Goal: Task Accomplishment & Management: Manage account settings

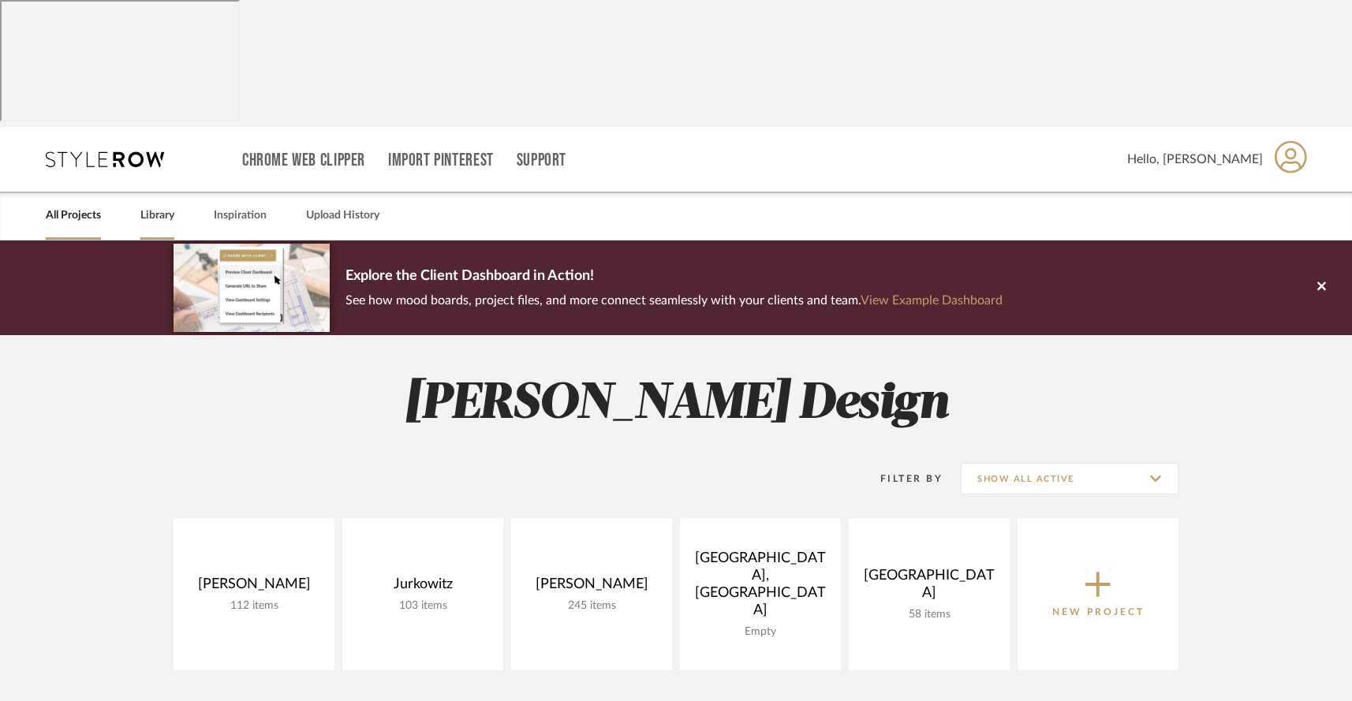
click at [155, 205] on link "Library" at bounding box center [157, 215] width 34 height 21
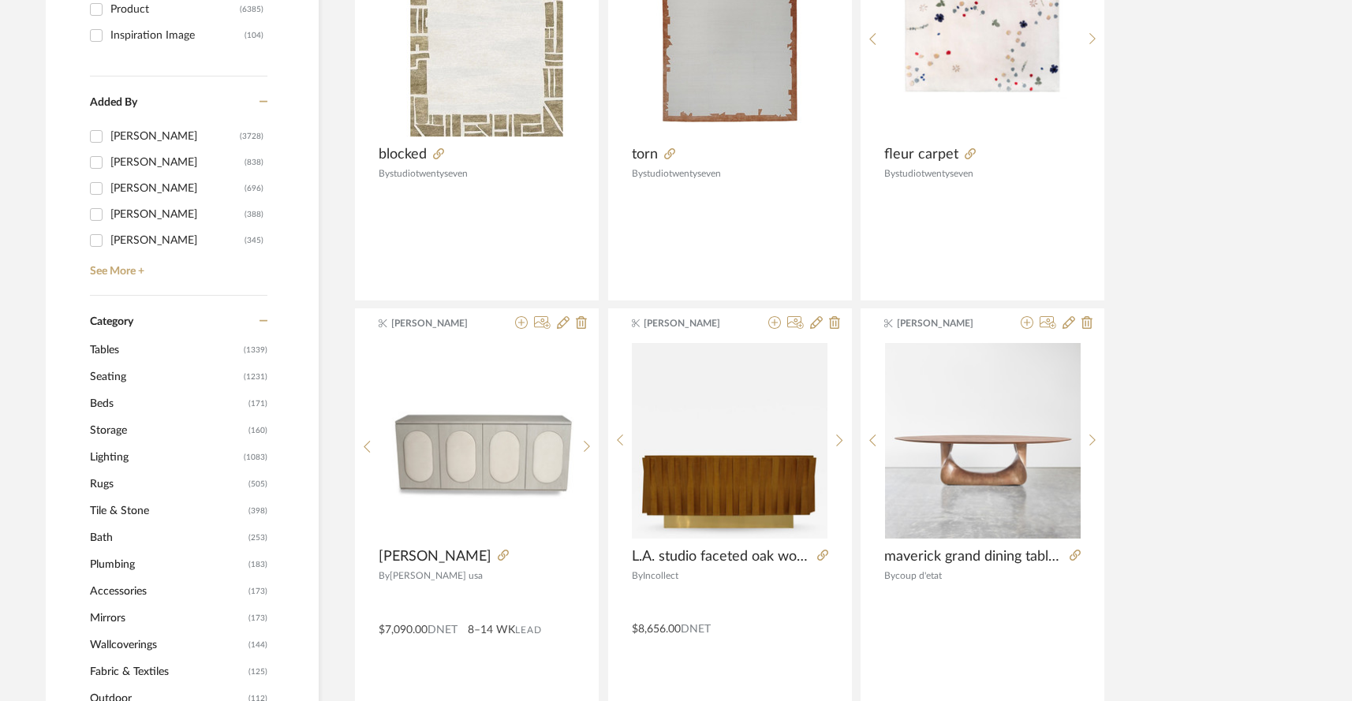
scroll to position [537, 0]
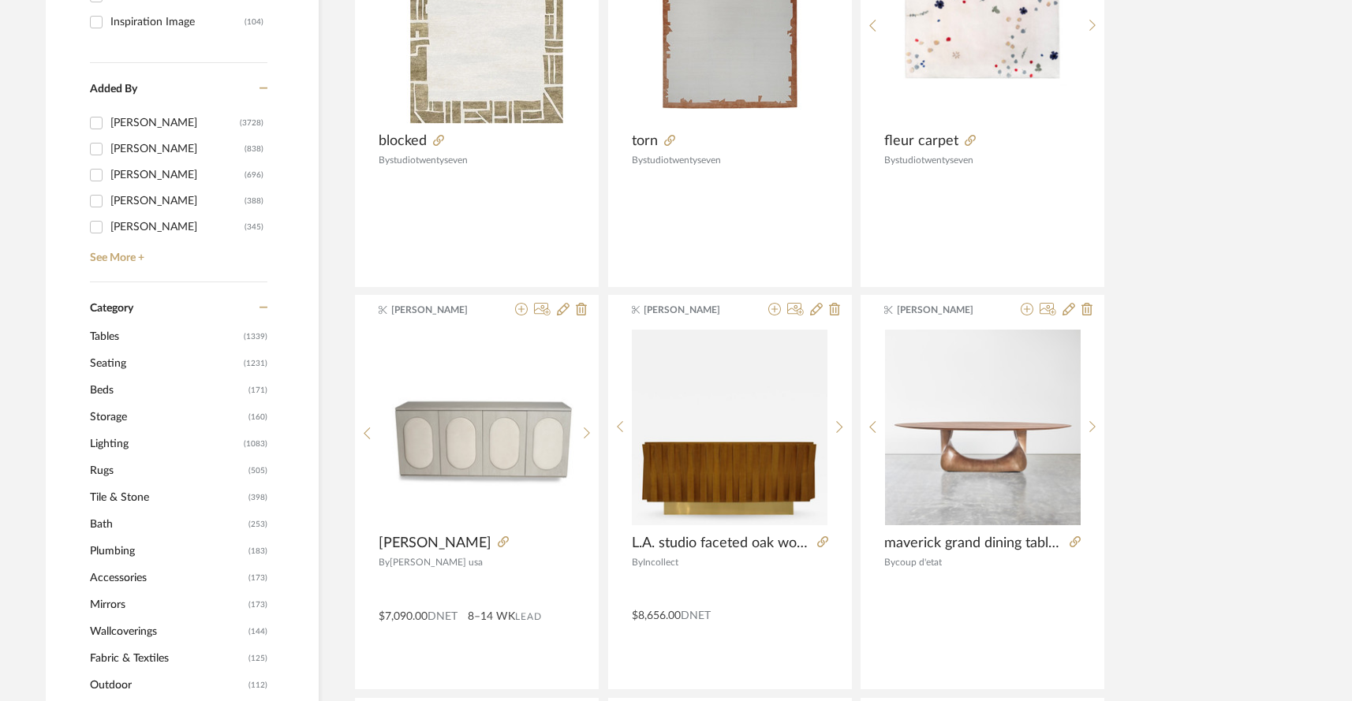
click at [114, 350] on span "Seating" at bounding box center [165, 363] width 150 height 27
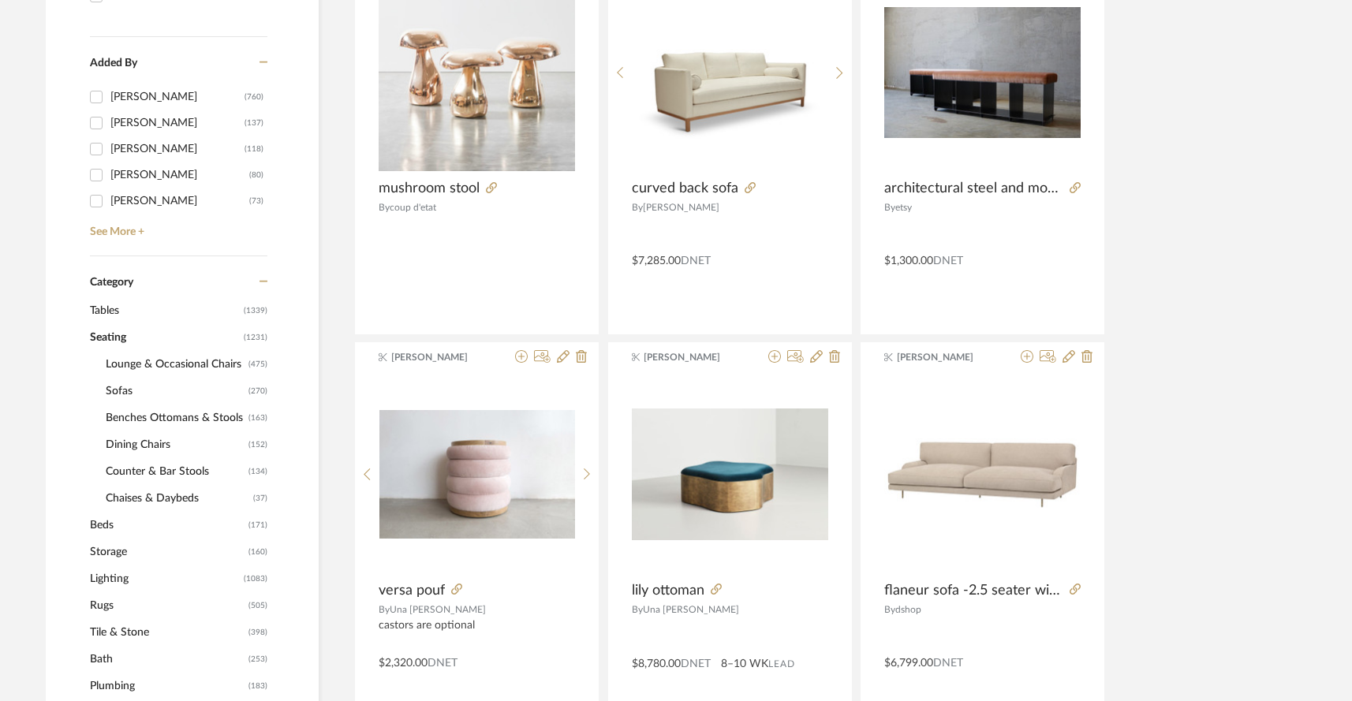
scroll to position [532, 0]
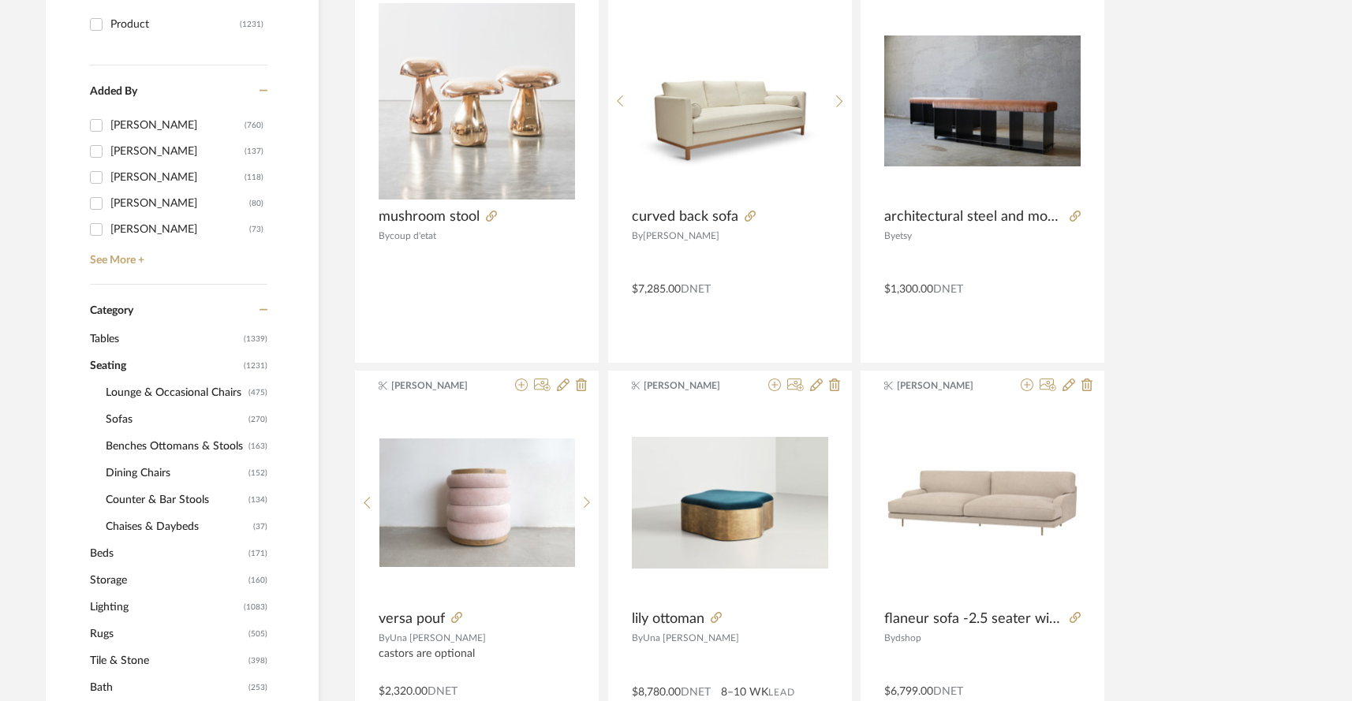
click at [137, 460] on span "Dining Chairs" at bounding box center [175, 473] width 139 height 27
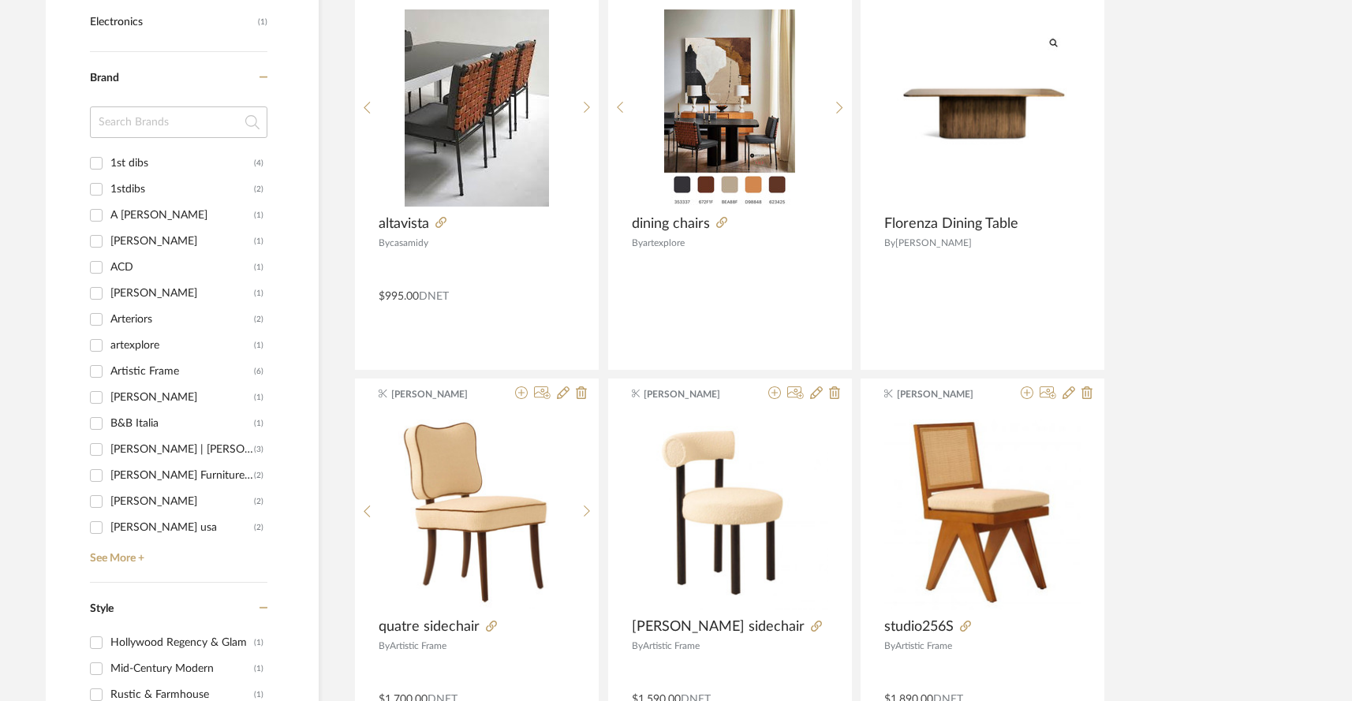
scroll to position [1735, 0]
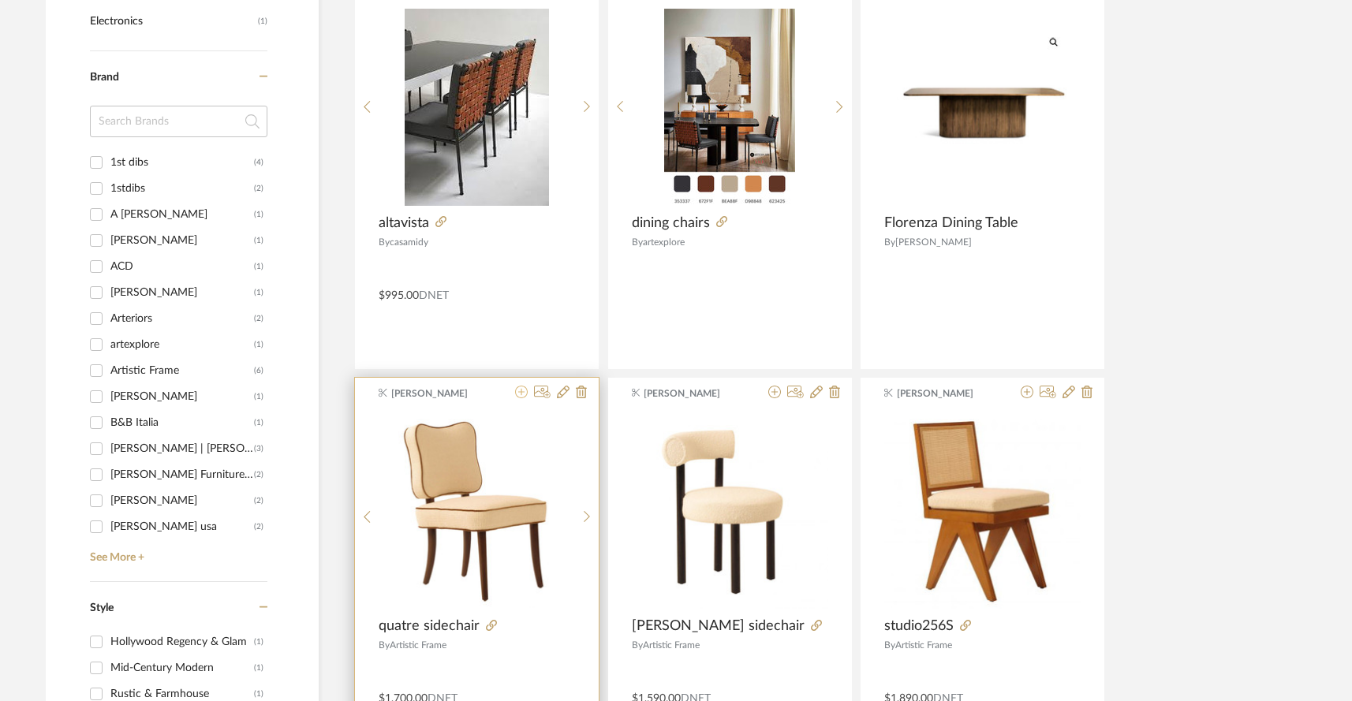
click at [522, 386] on icon at bounding box center [521, 392] width 13 height 13
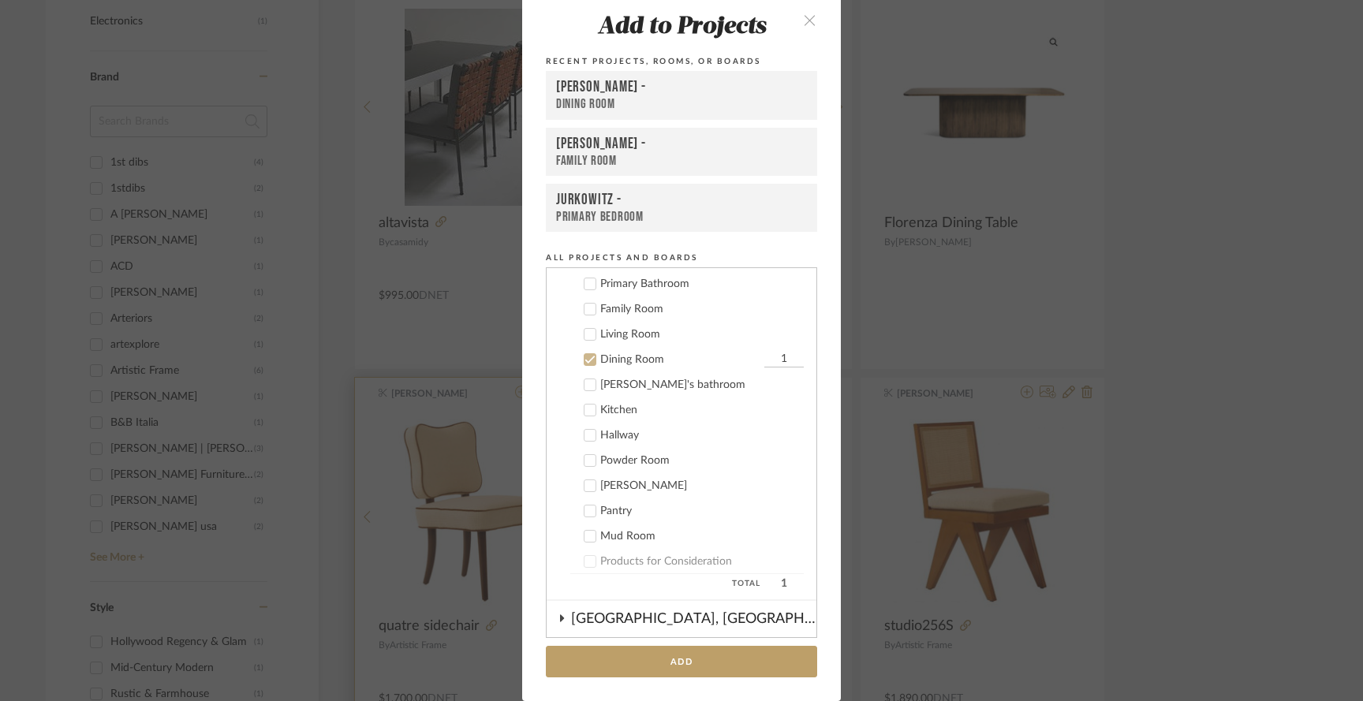
scroll to position [160, 0]
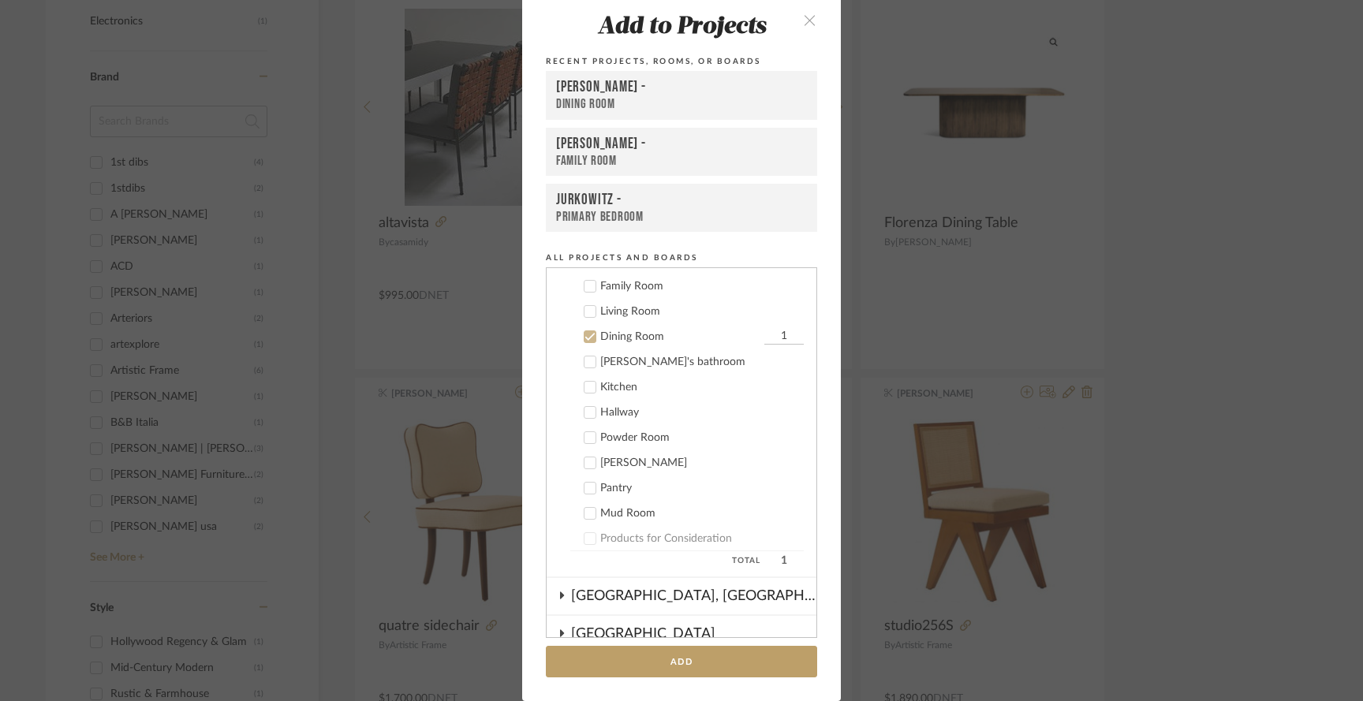
click at [803, 20] on icon "close" at bounding box center [809, 19] width 13 height 13
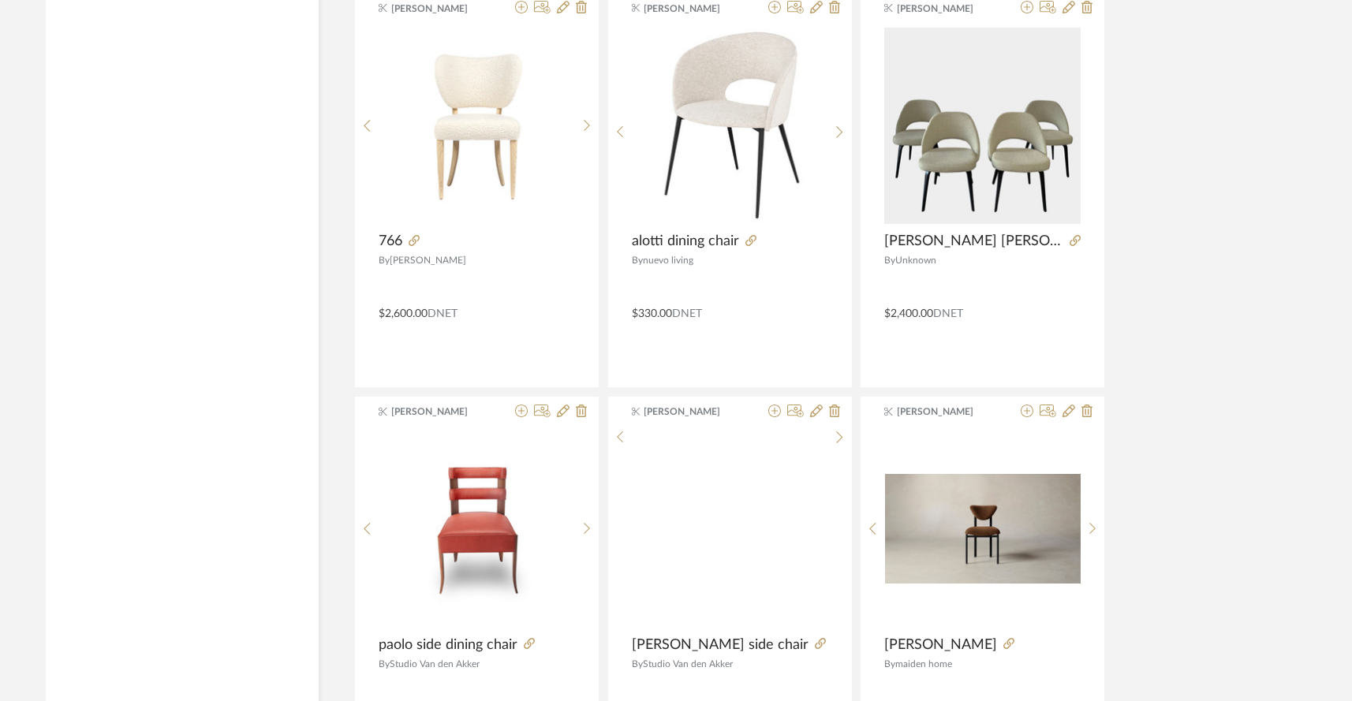
scroll to position [3742, 0]
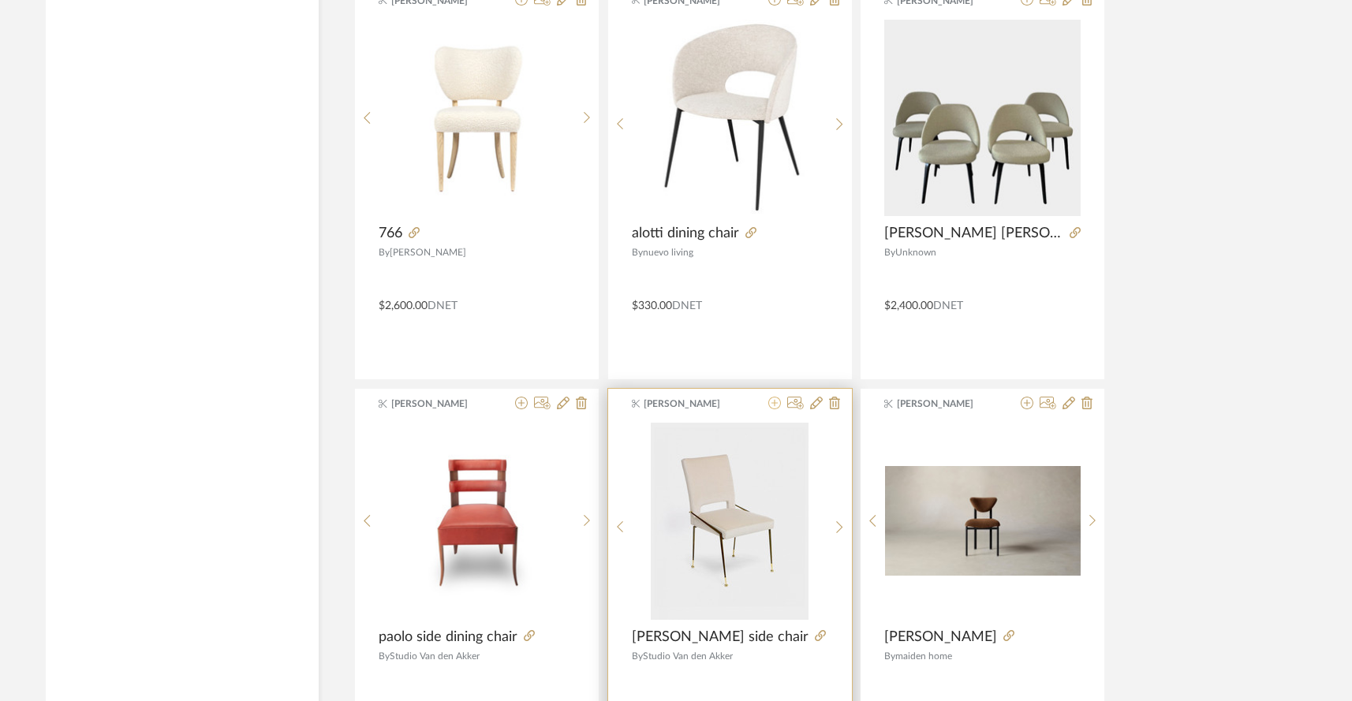
click at [772, 397] on icon at bounding box center [775, 403] width 13 height 13
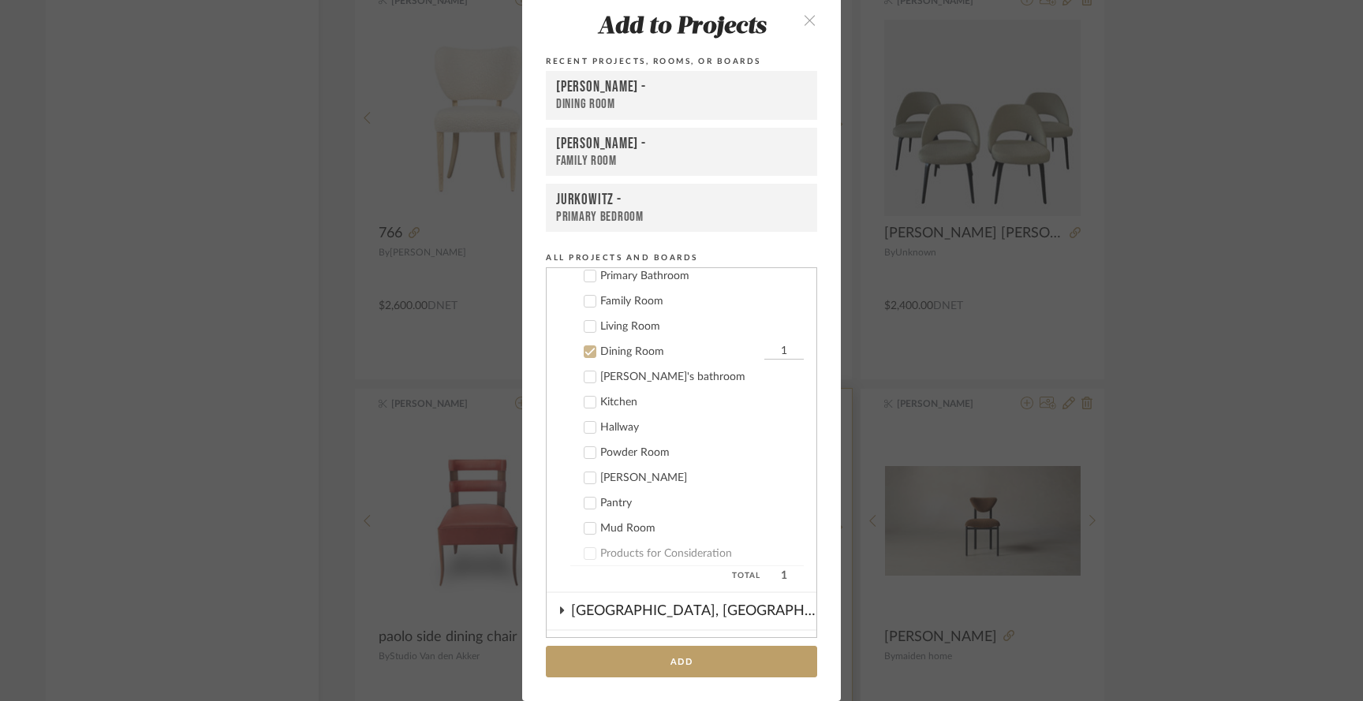
scroll to position [160, 0]
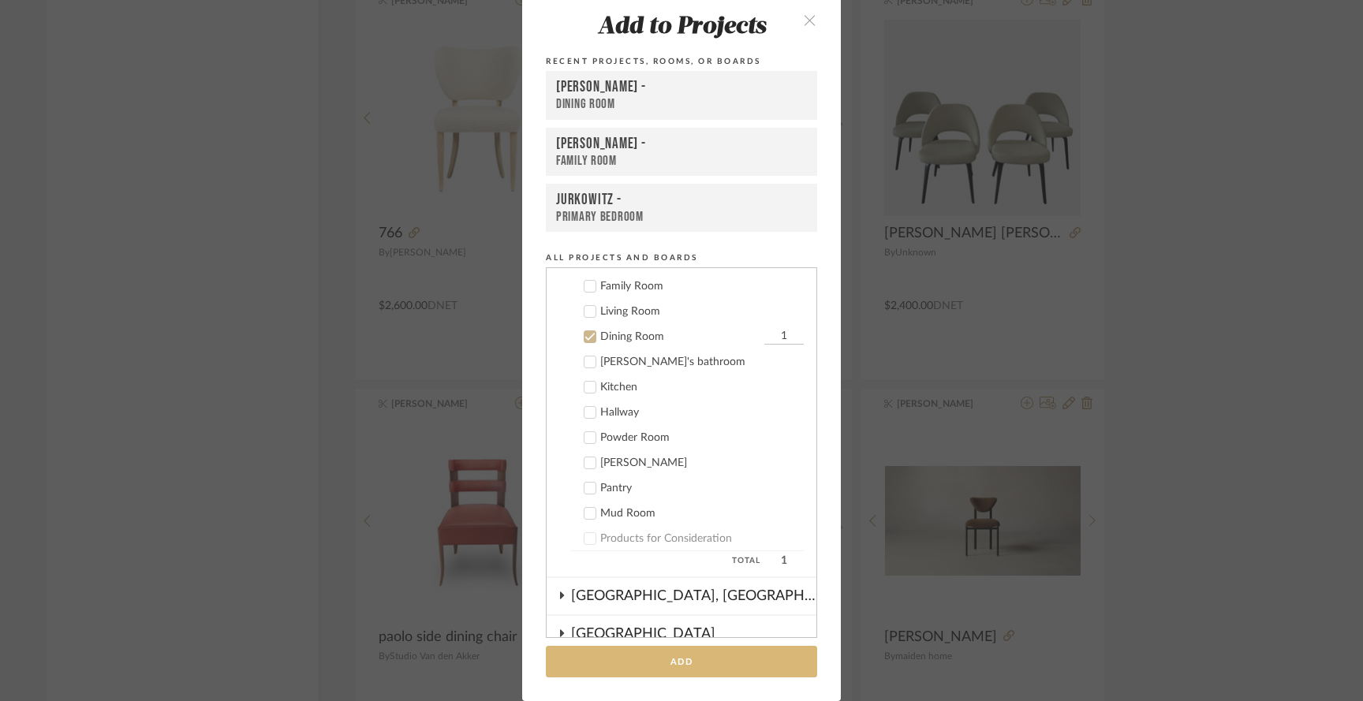
click at [695, 657] on button "Add" at bounding box center [681, 662] width 271 height 32
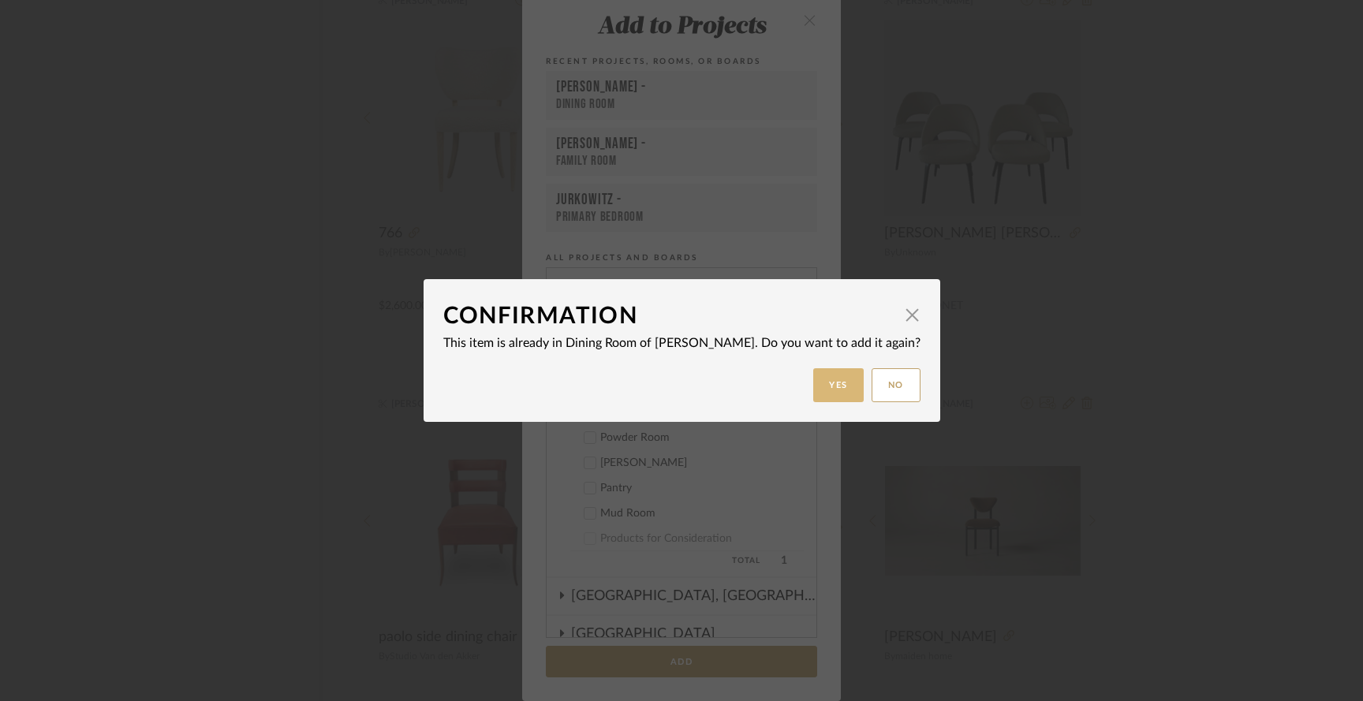
click at [813, 369] on button "Yes" at bounding box center [838, 385] width 50 height 34
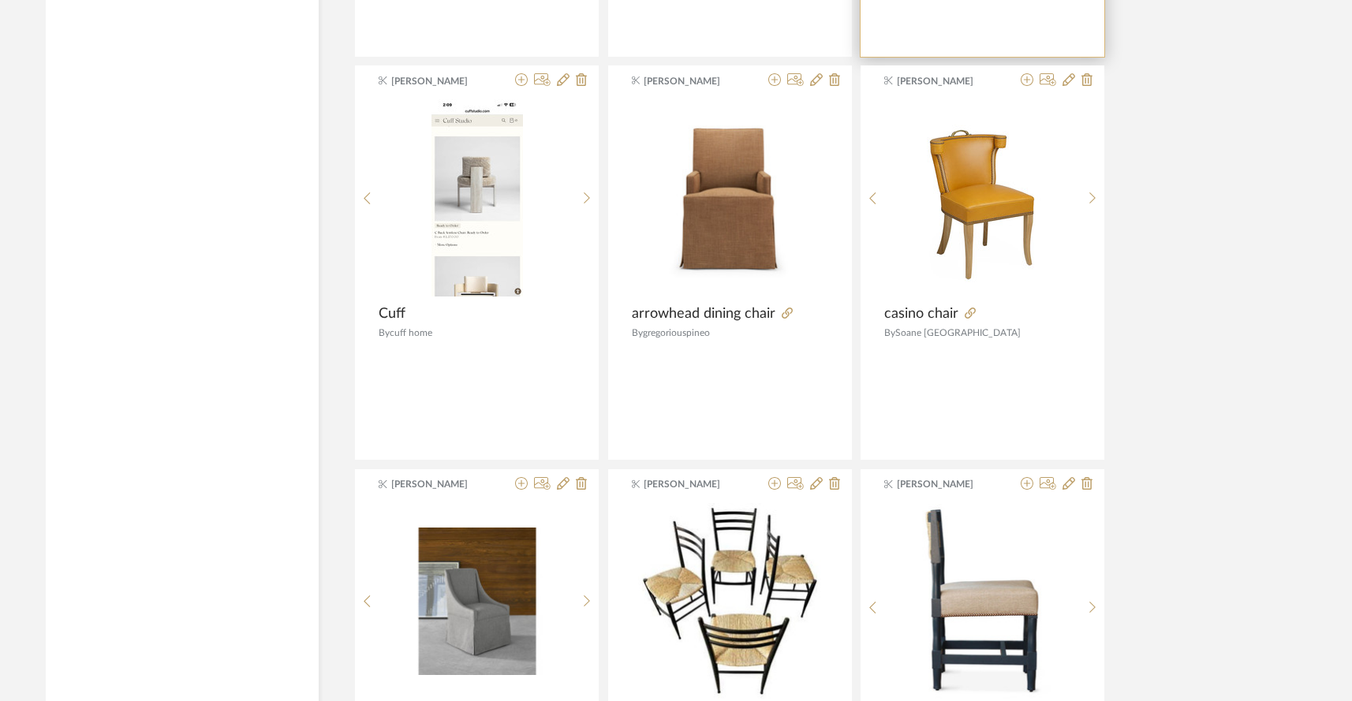
scroll to position [4673, 0]
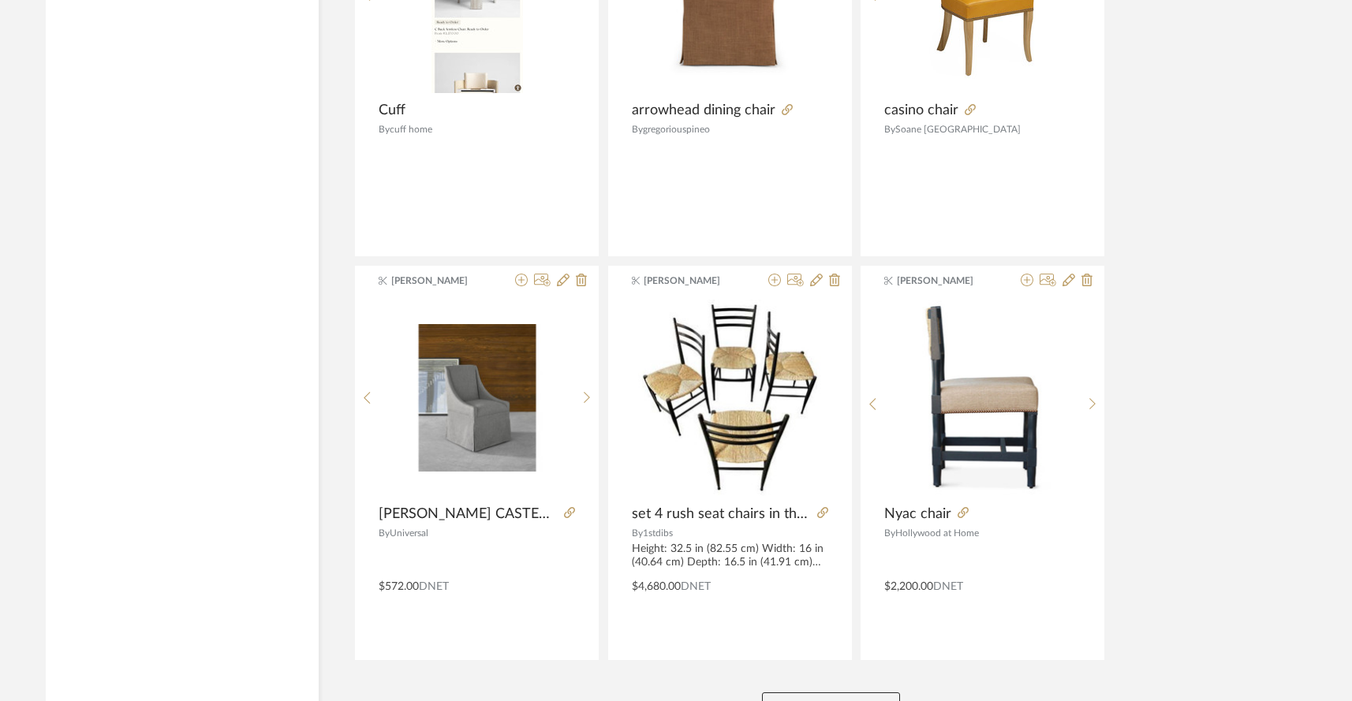
click at [840, 693] on button "View More" at bounding box center [831, 709] width 138 height 32
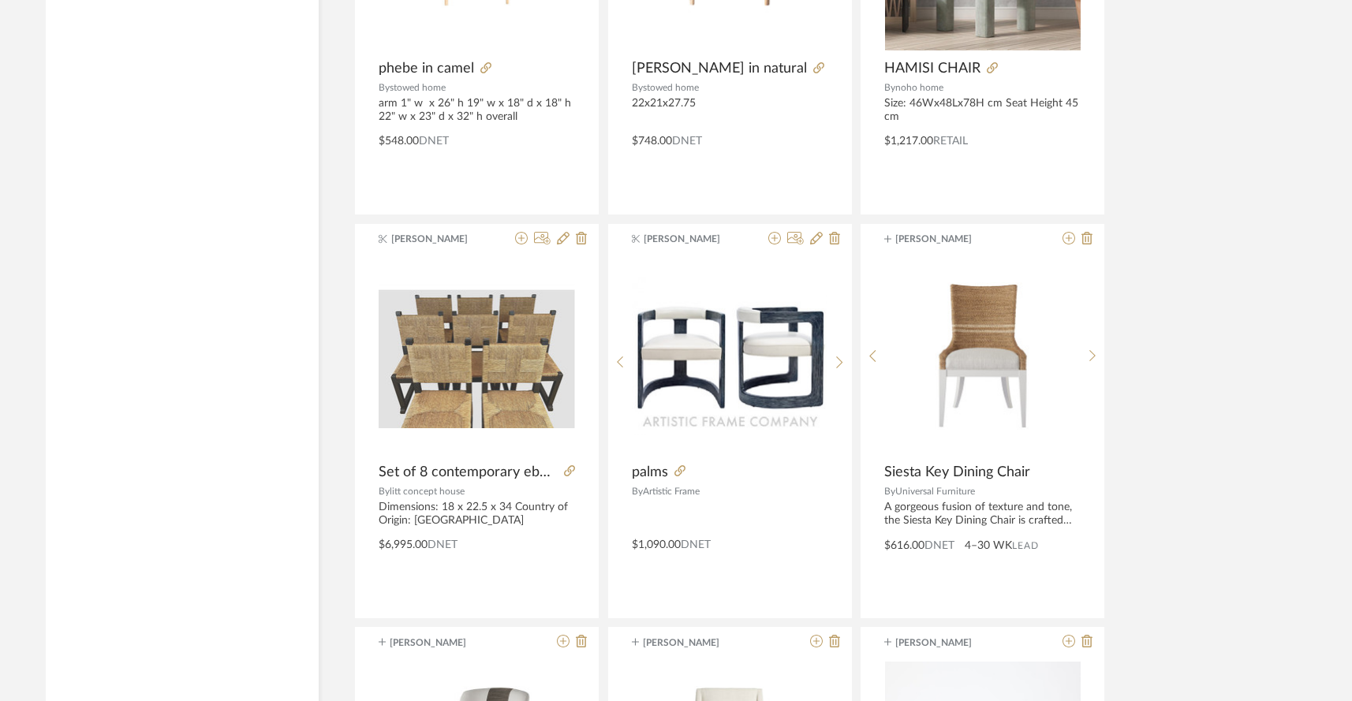
scroll to position [6354, 0]
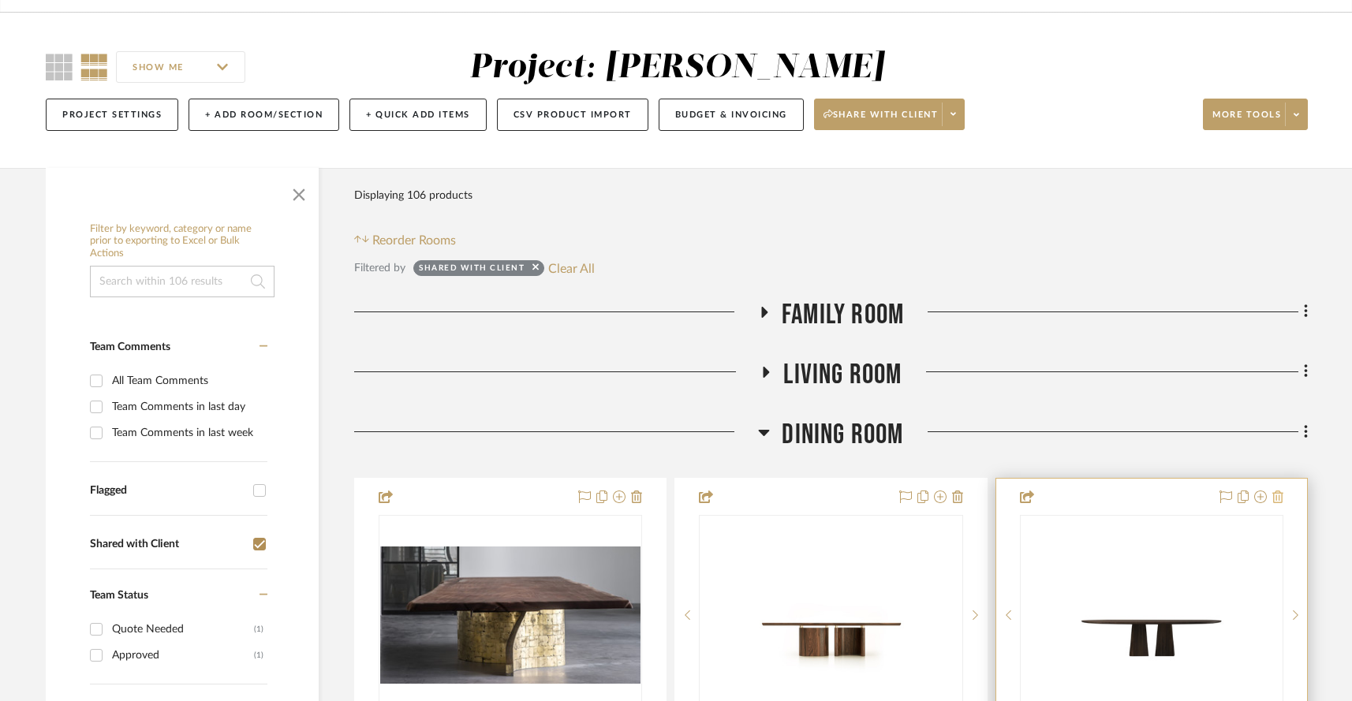
click at [1274, 491] on icon at bounding box center [1278, 497] width 11 height 13
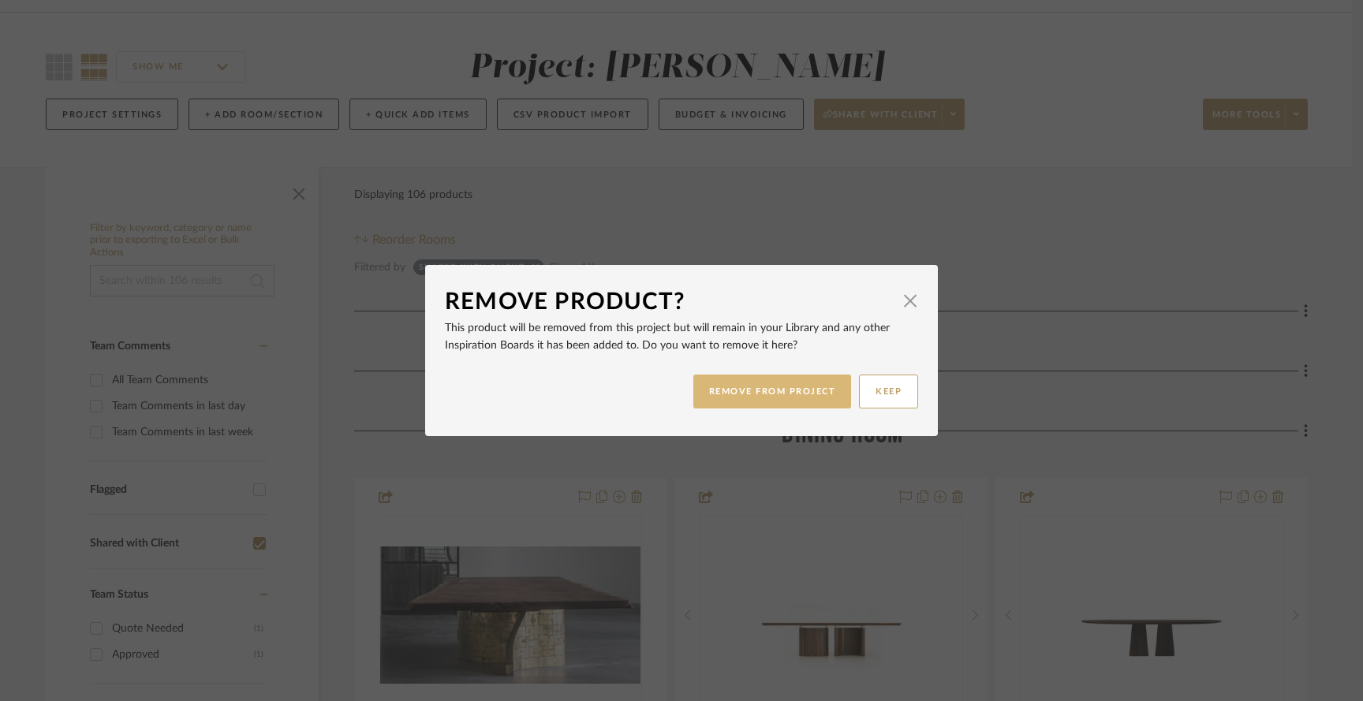
click at [787, 401] on button "REMOVE FROM PROJECT" at bounding box center [773, 392] width 159 height 34
